Goal: Participate in discussion: Engage in conversation with other users on a specific topic

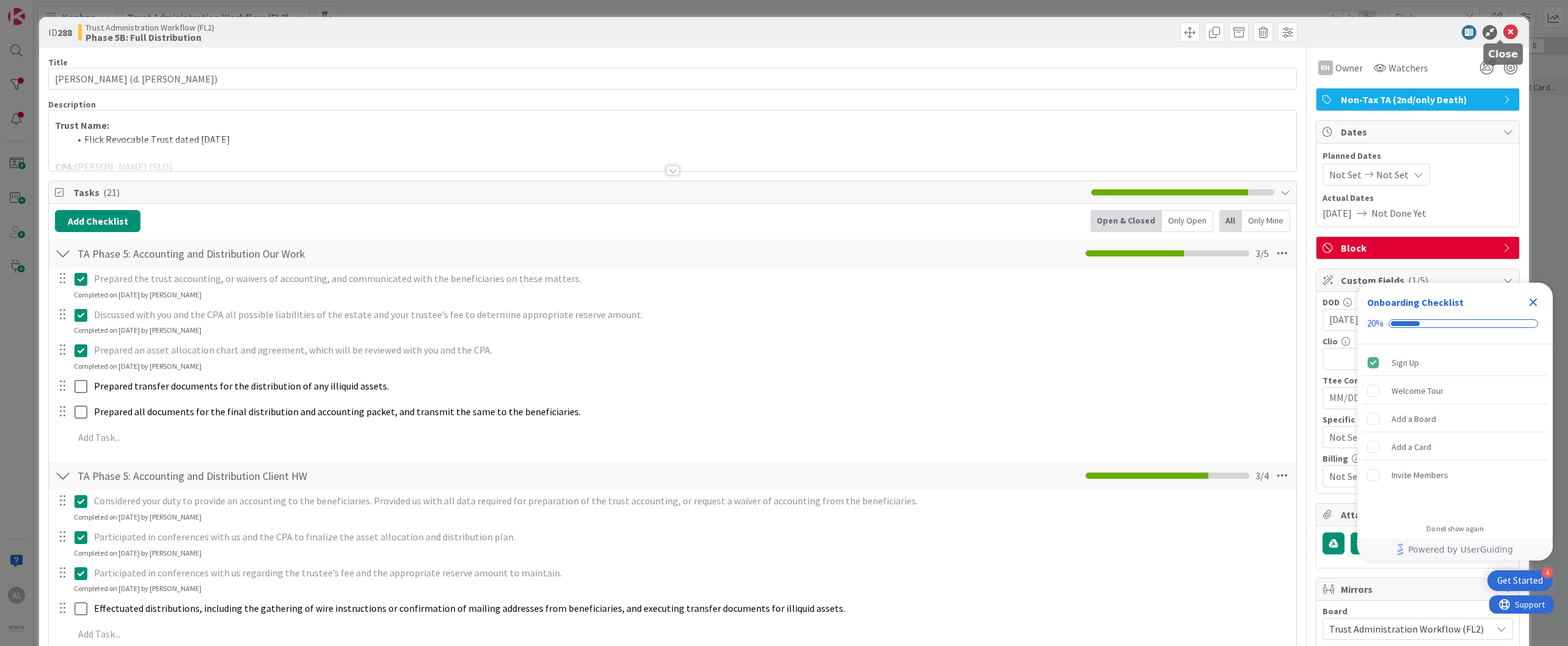
click at [922, 36] on icon at bounding box center [1510, 32] width 14 height 14
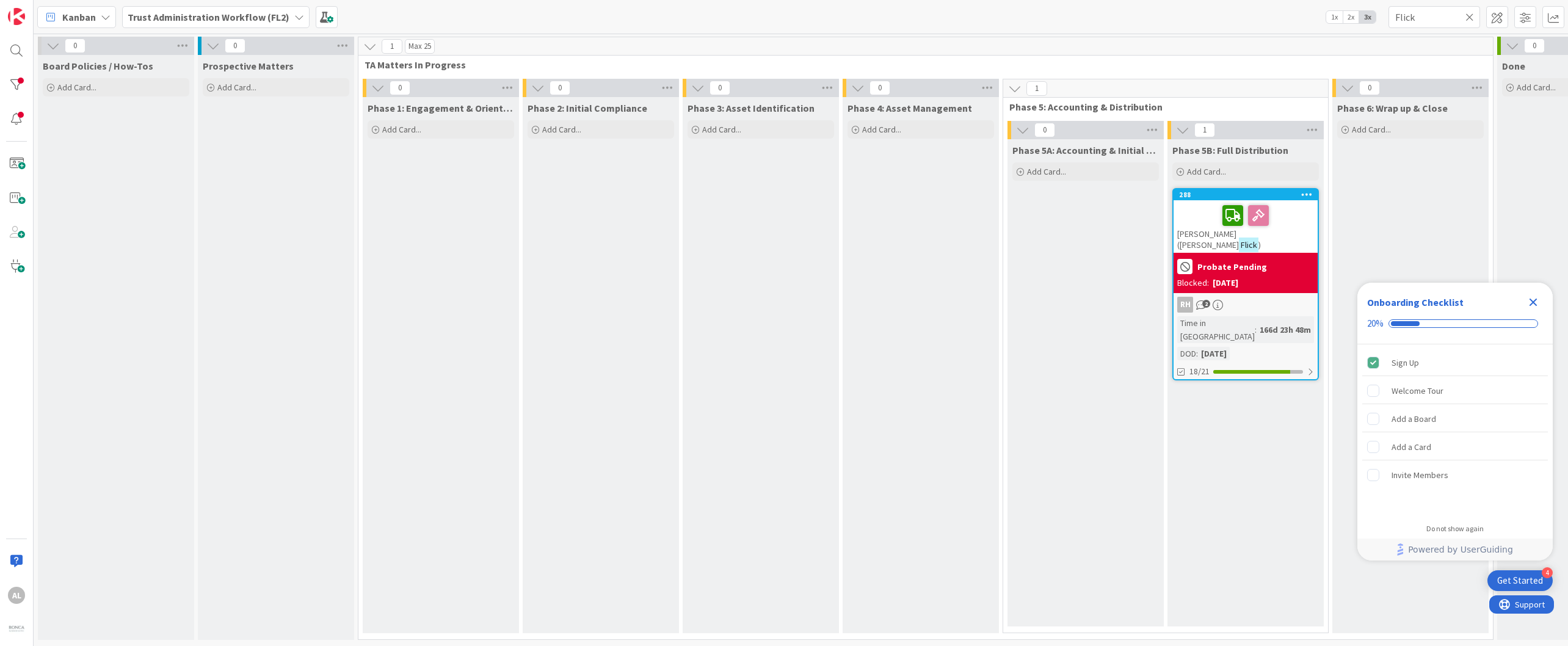
click at [295, 16] on icon at bounding box center [300, 17] width 10 height 10
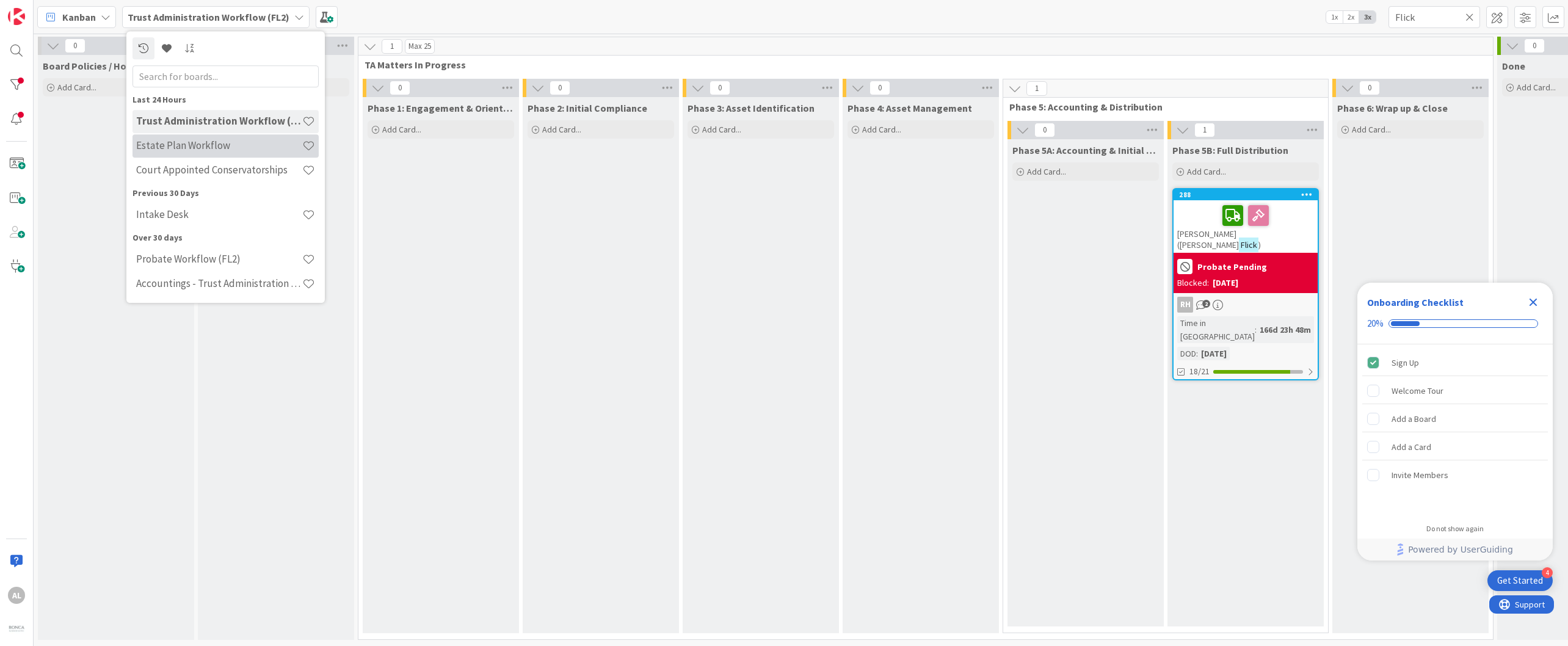
click at [218, 145] on h4 "Estate Plan Workflow" at bounding box center [219, 145] width 166 height 12
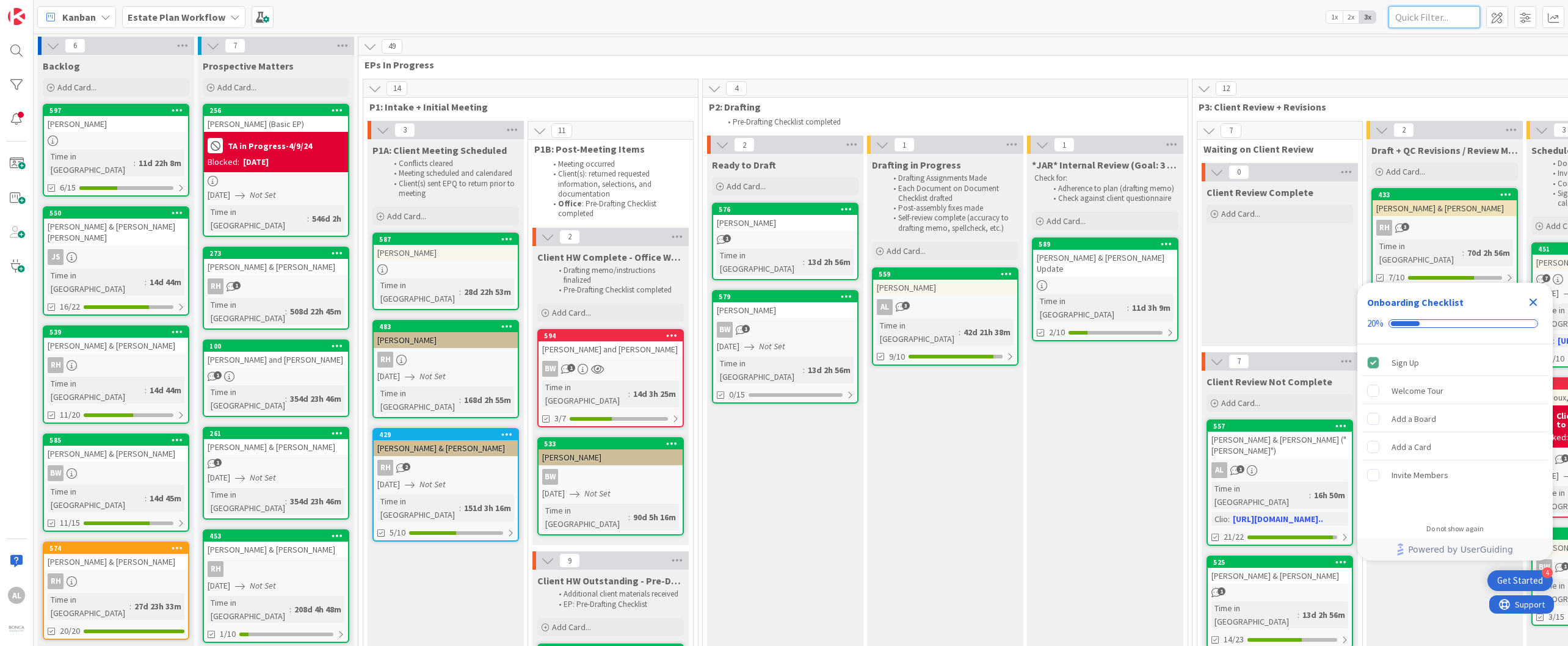
click at [922, 14] on input "text" at bounding box center [1434, 17] width 91 height 22
type input "[PERSON_NAME]"
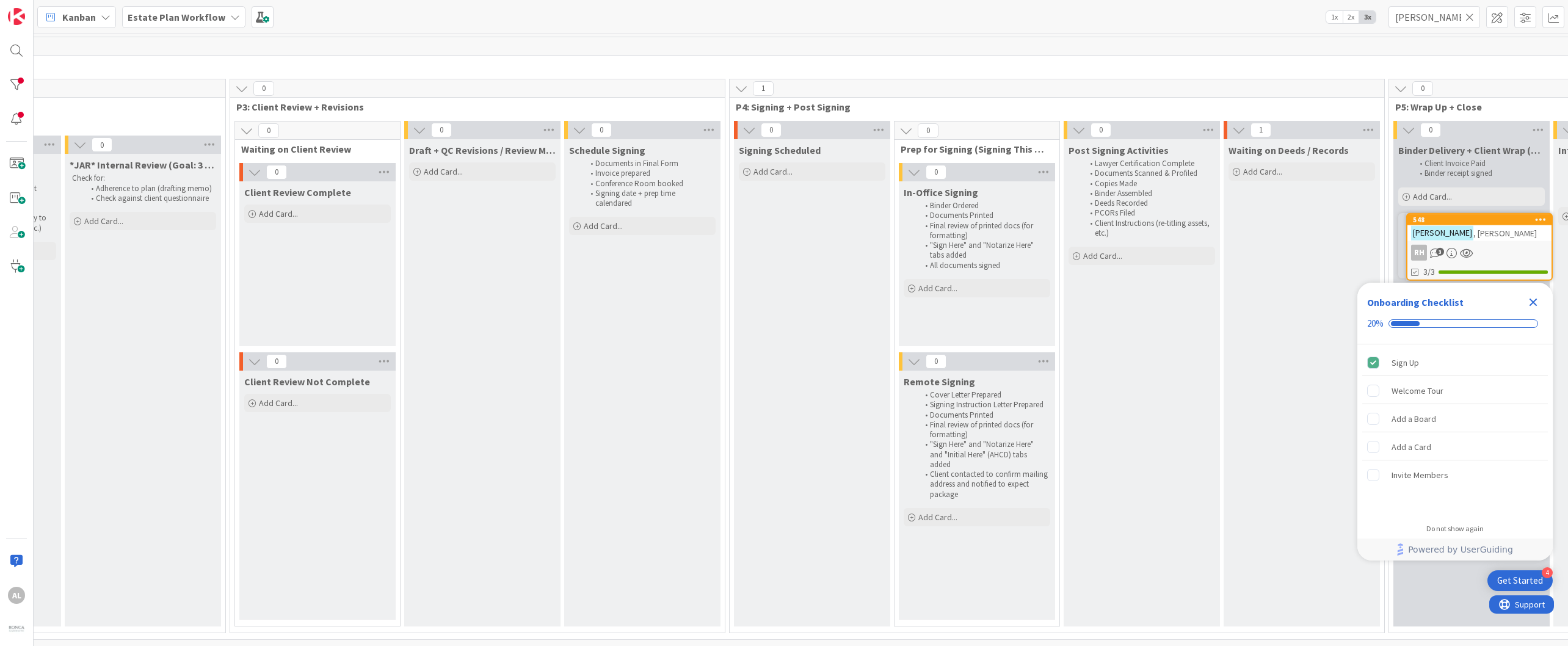
scroll to position [0, 1003]
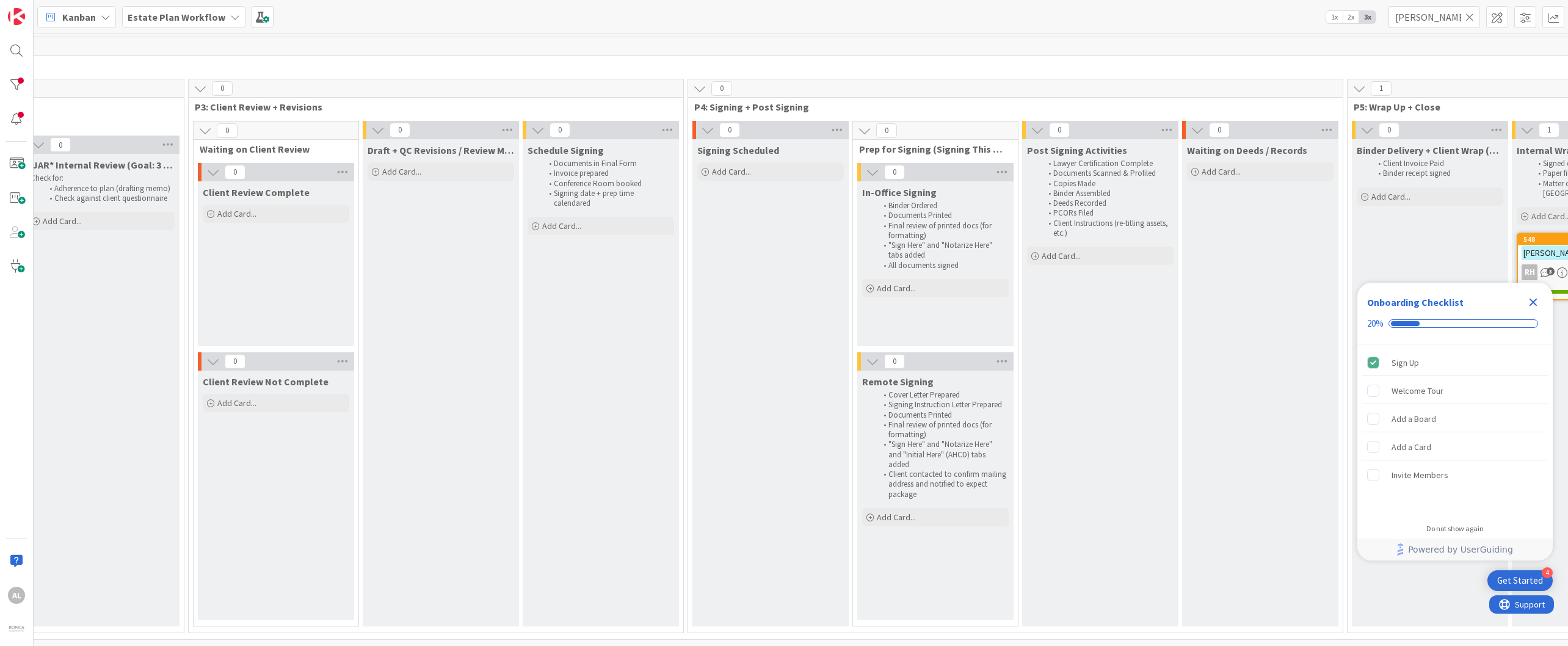
click at [922, 301] on icon "Close Checklist" at bounding box center [1532, 302] width 14 height 14
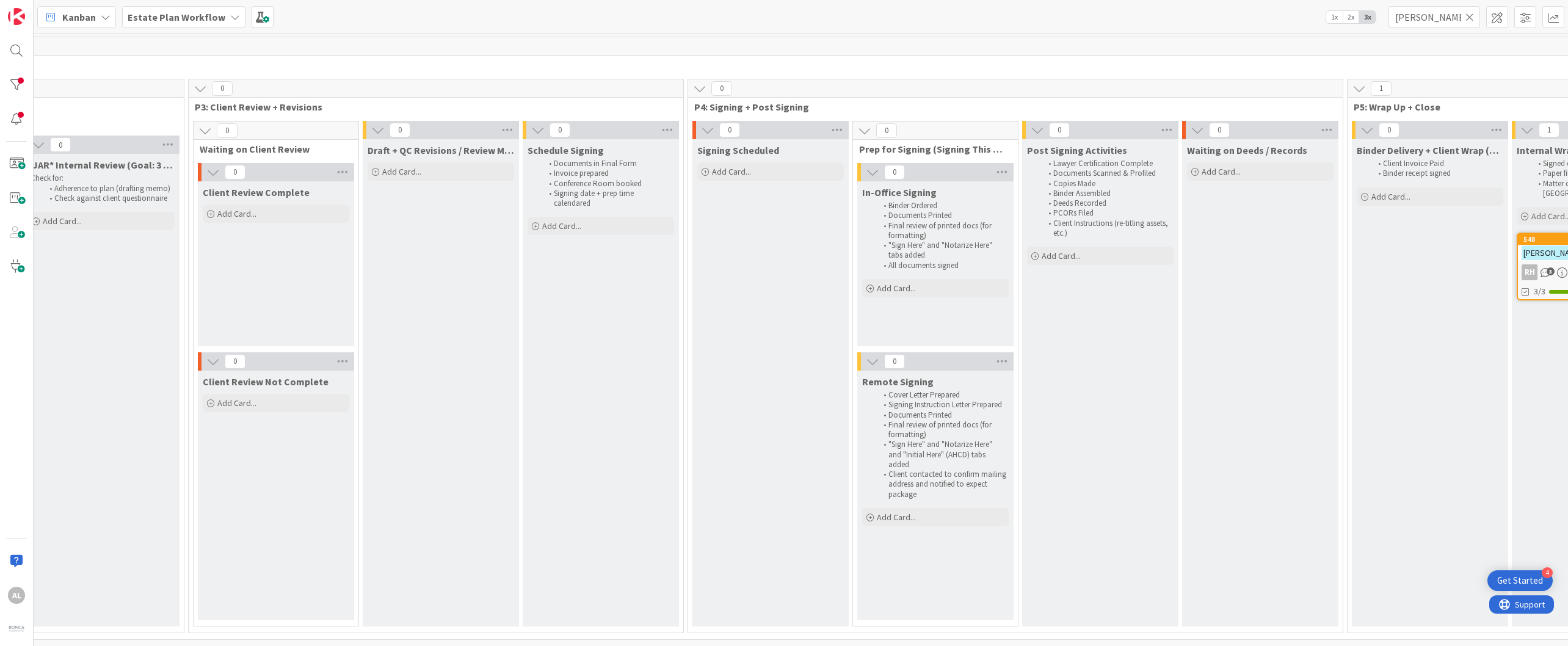
scroll to position [0, 0]
click at [922, 252] on div "548 [PERSON_NAME] RH 3 3/3" at bounding box center [1590, 266] width 147 height 68
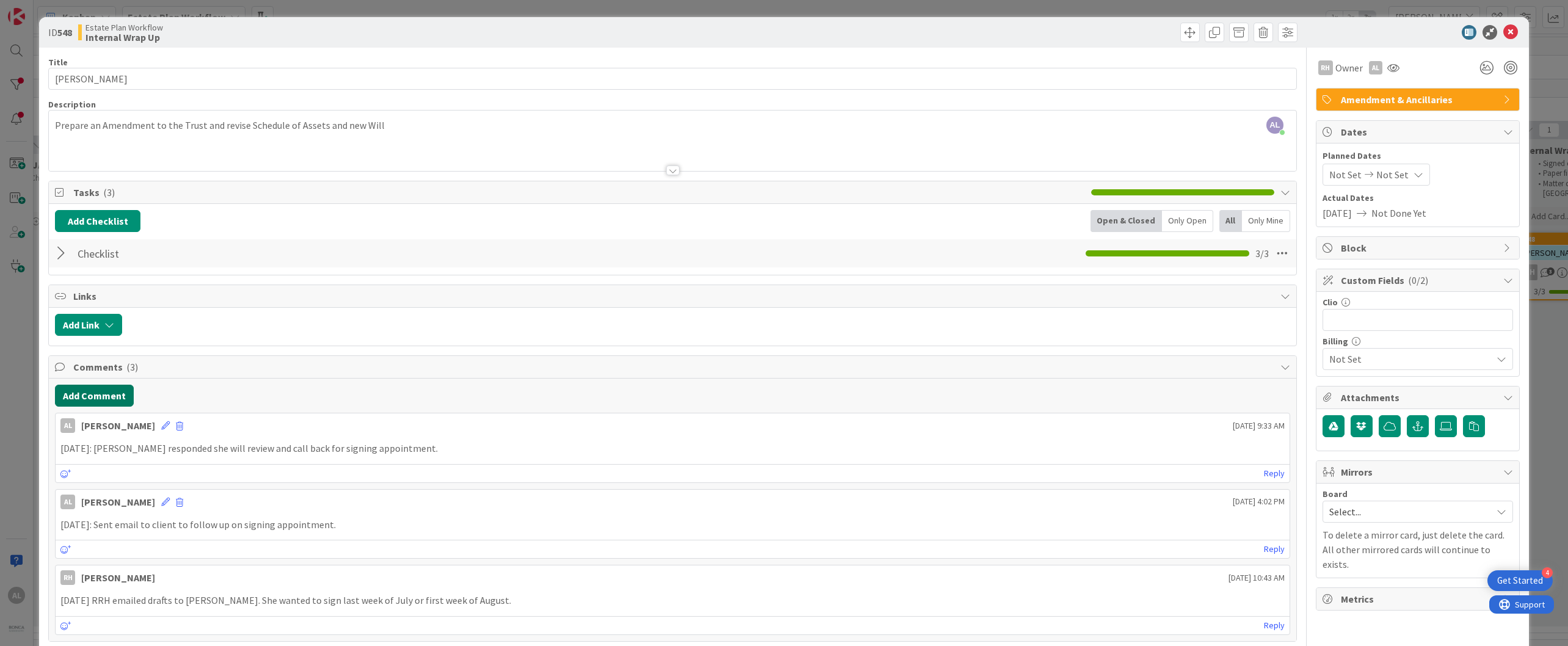
click at [102, 397] on button "Add Comment" at bounding box center [95, 395] width 79 height 22
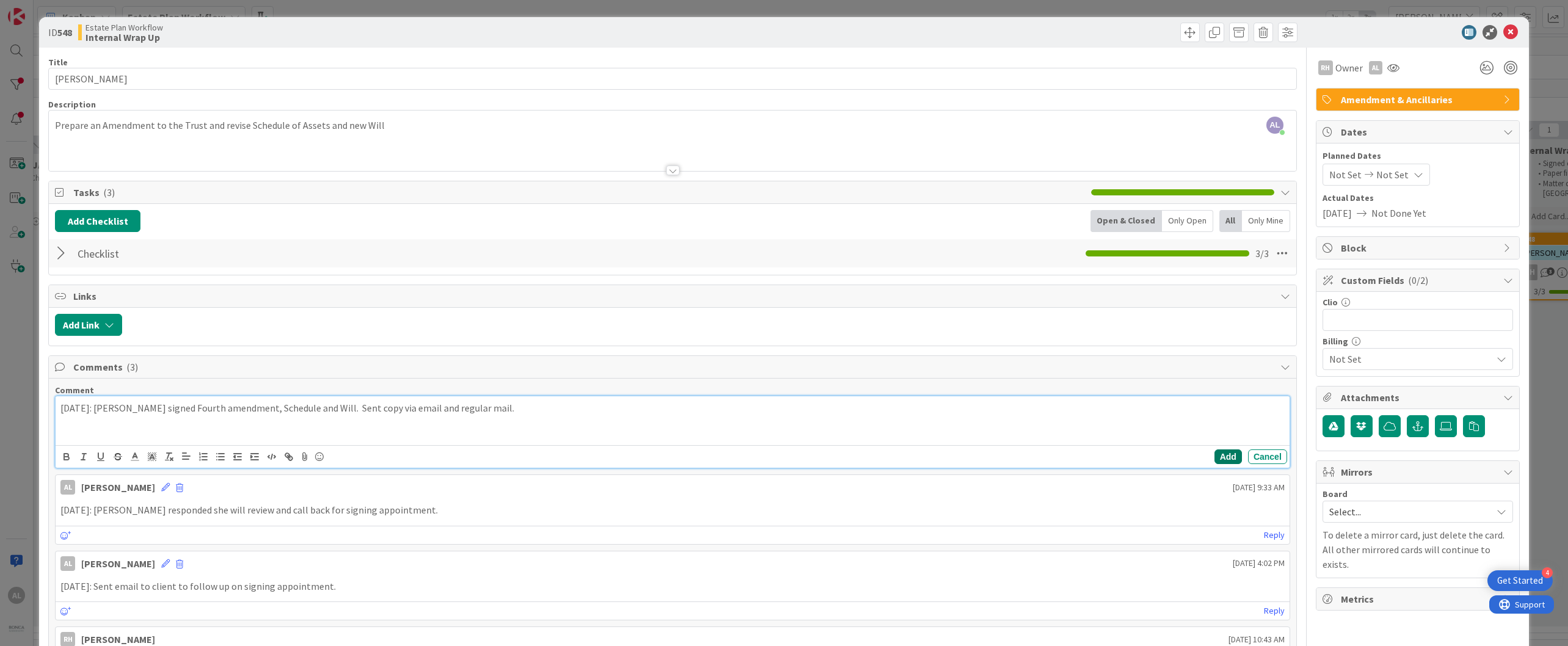
click at [922, 451] on button "Add" at bounding box center [1228, 456] width 28 height 14
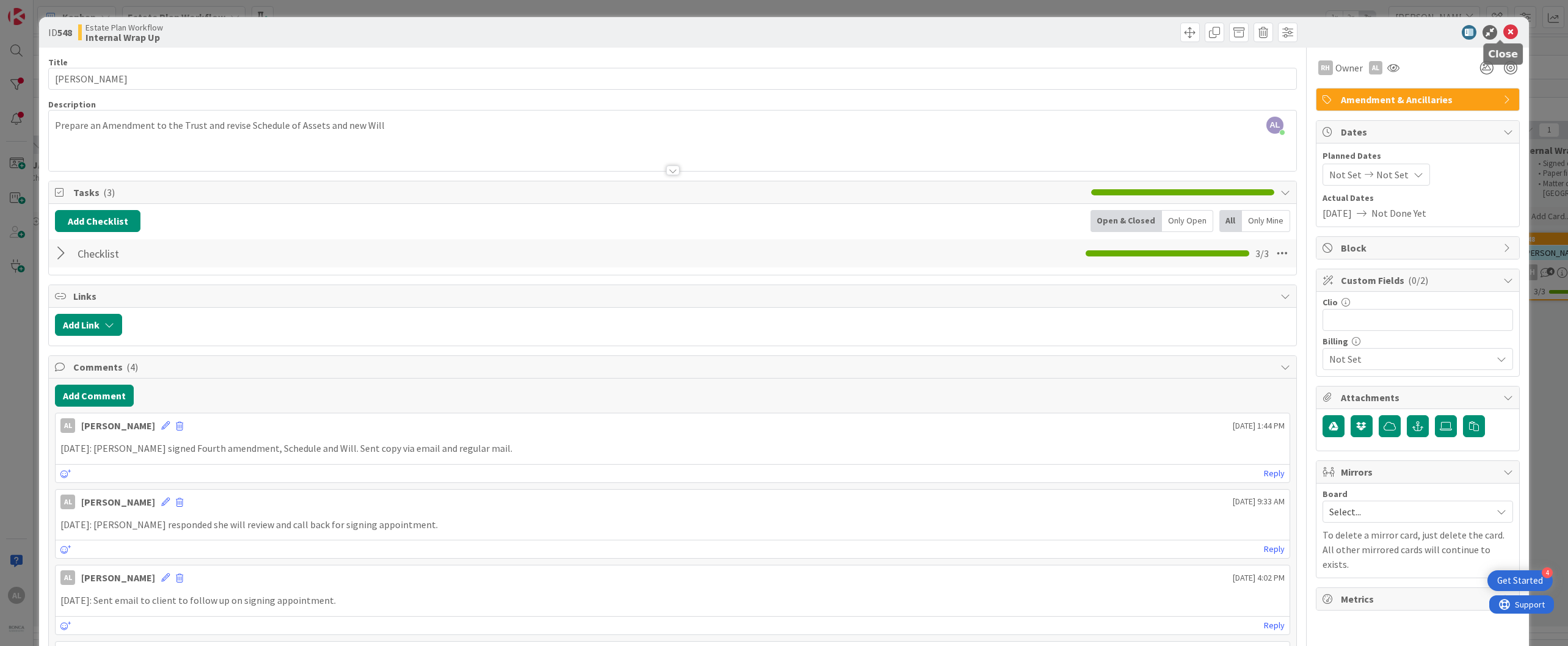
click at [922, 31] on icon at bounding box center [1510, 32] width 14 height 14
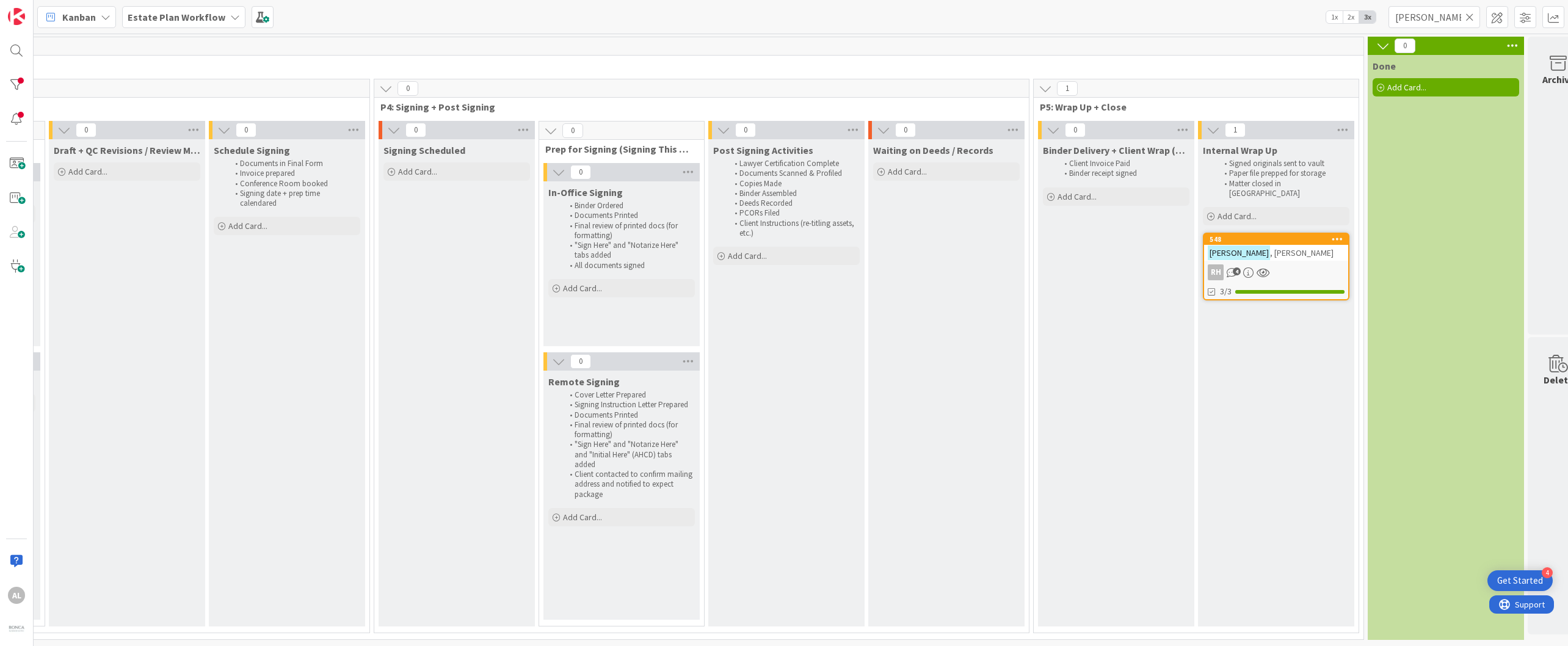
scroll to position [0, 1352]
